Goal: Check status: Check status

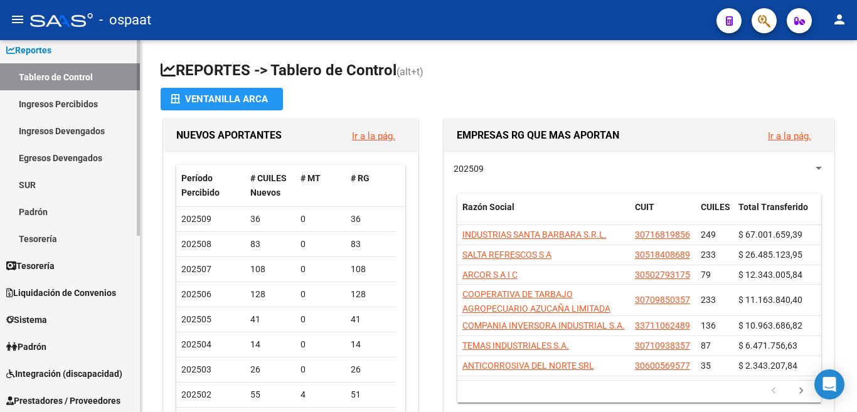
scroll to position [126, 0]
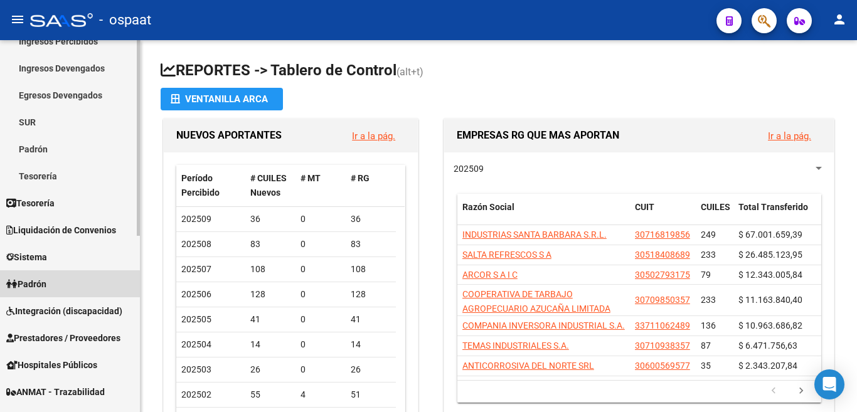
click at [54, 277] on link "Padrón" at bounding box center [70, 284] width 140 height 27
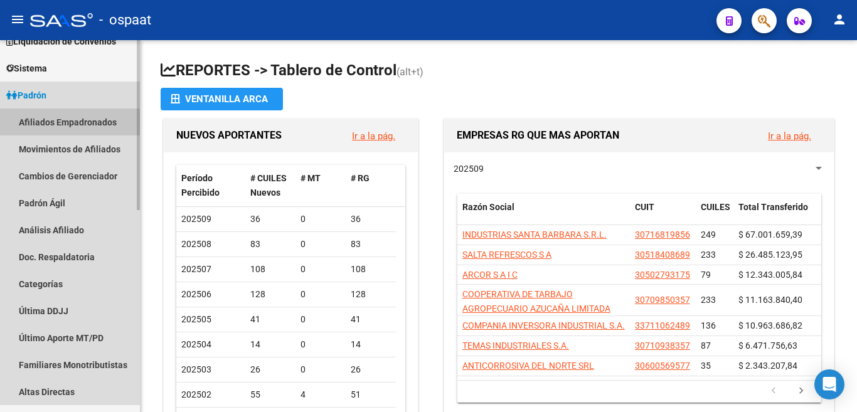
click at [59, 120] on link "Afiliados Empadronados" at bounding box center [70, 122] width 140 height 27
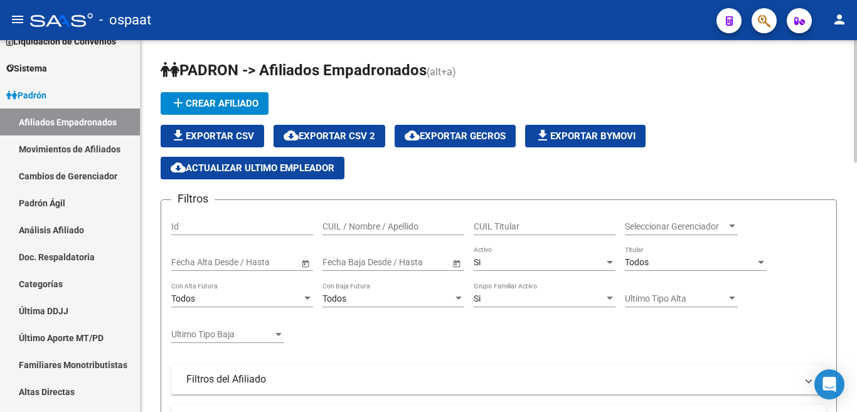
click at [333, 227] on input "CUIL / Nombre / Apellido" at bounding box center [394, 227] width 142 height 11
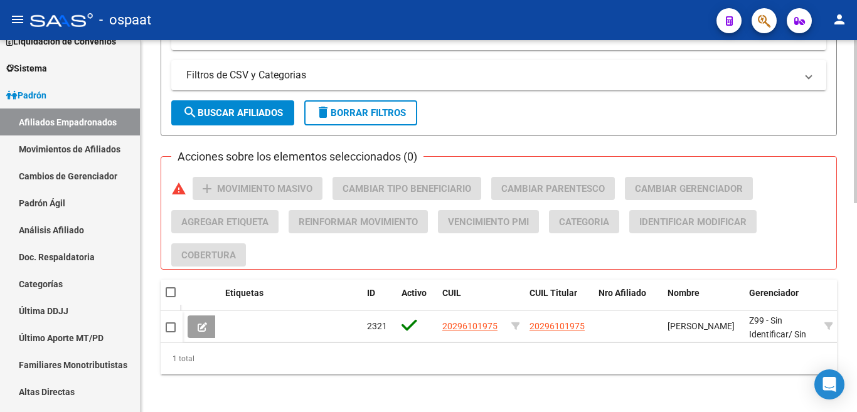
scroll to position [478, 0]
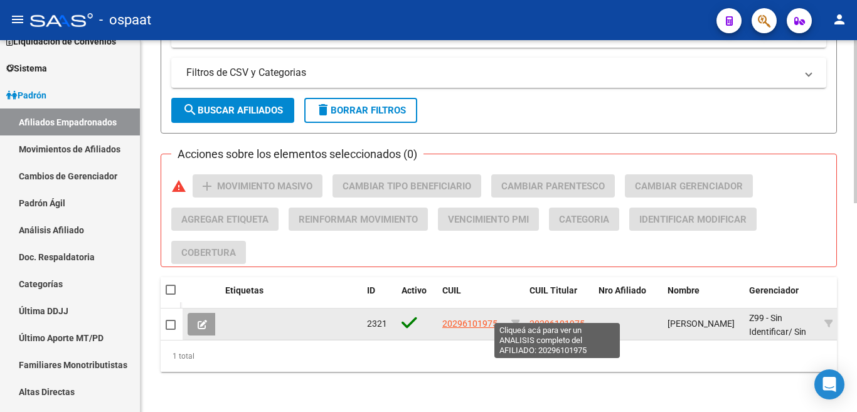
type input "20296101975"
click at [549, 319] on span "20296101975" at bounding box center [557, 324] width 55 height 10
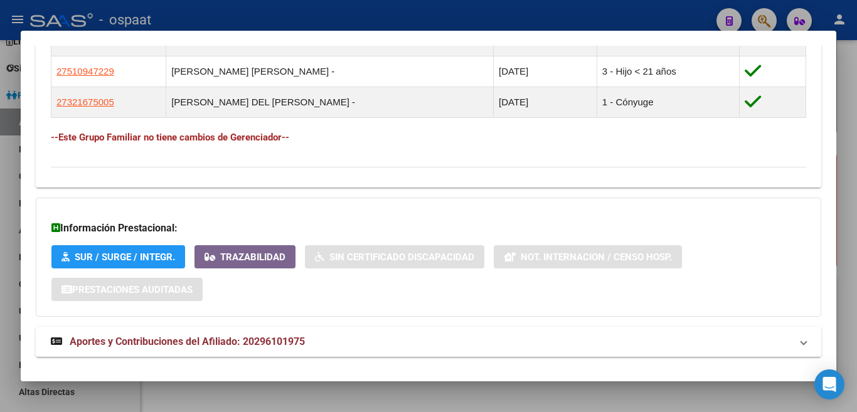
scroll to position [772, 0]
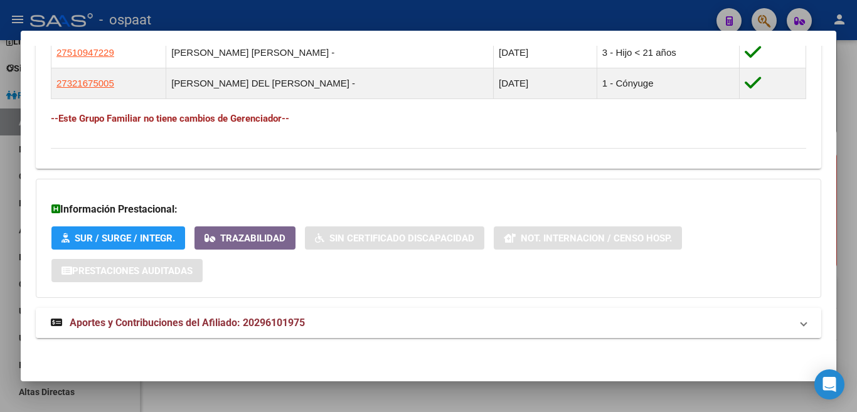
click at [249, 321] on span "Aportes y Contribuciones del Afiliado: 20296101975" at bounding box center [187, 323] width 235 height 12
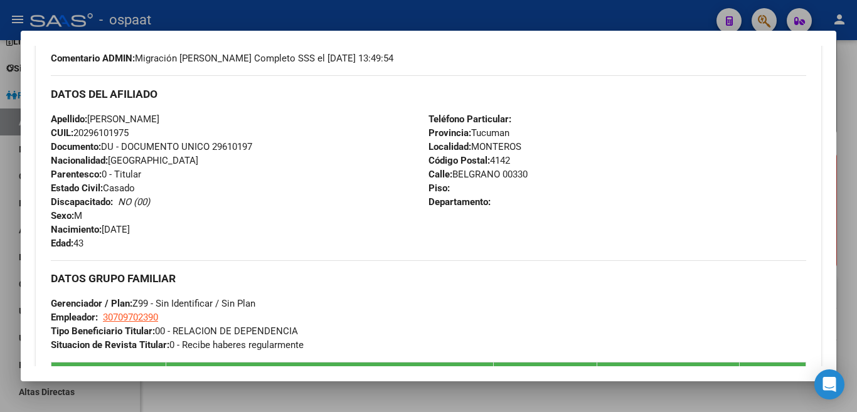
scroll to position [502, 0]
